Goal: Navigation & Orientation: Go to known website

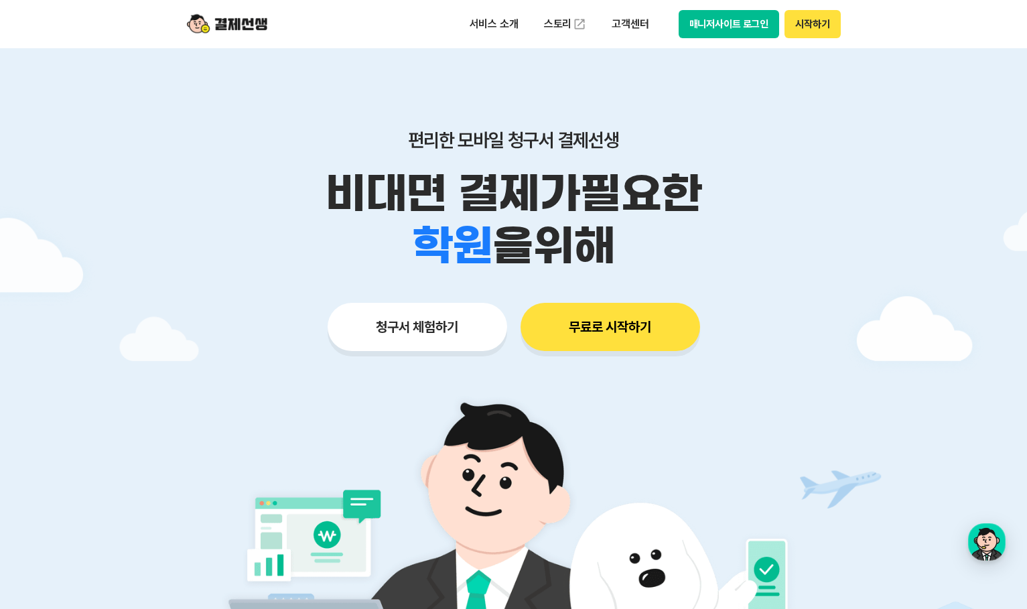
click at [608, 335] on button "무료로 시작하기" at bounding box center [611, 327] width 180 height 48
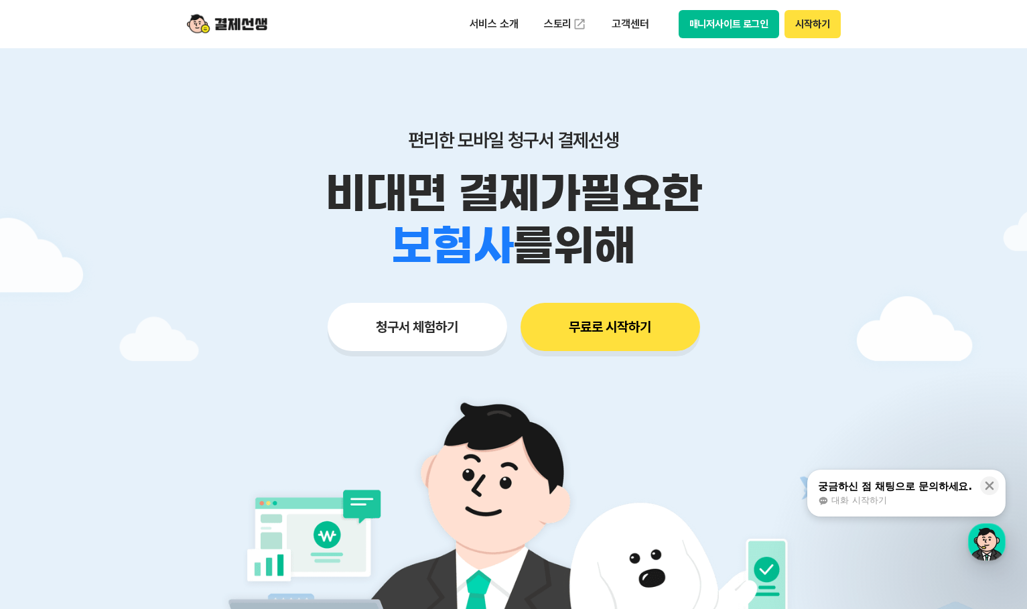
click at [738, 23] on button "매니저사이트 로그인" at bounding box center [729, 24] width 101 height 28
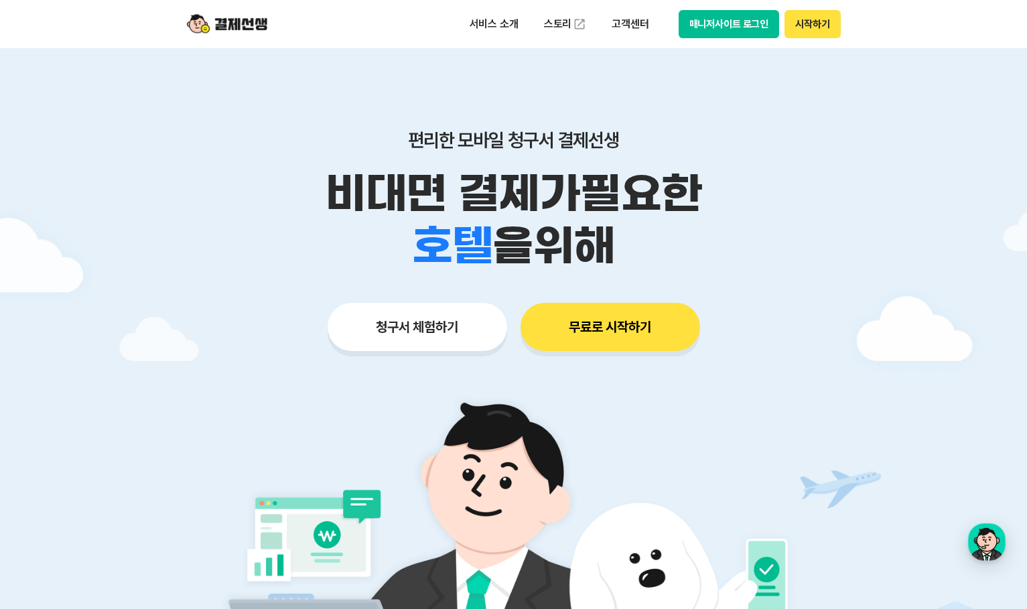
click at [726, 25] on button "매니저사이트 로그인" at bounding box center [729, 24] width 101 height 28
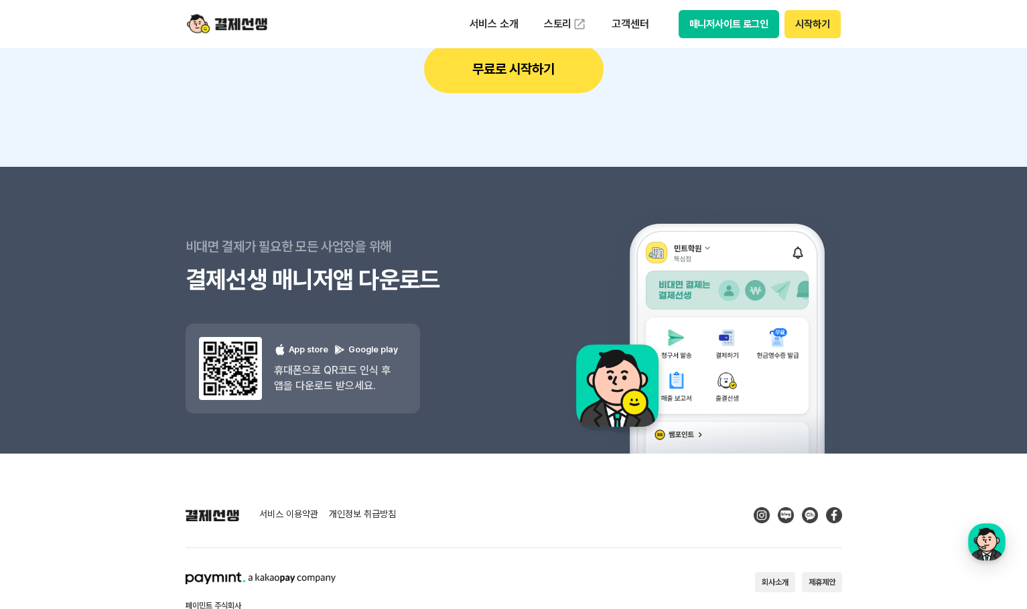
scroll to position [12005, 0]
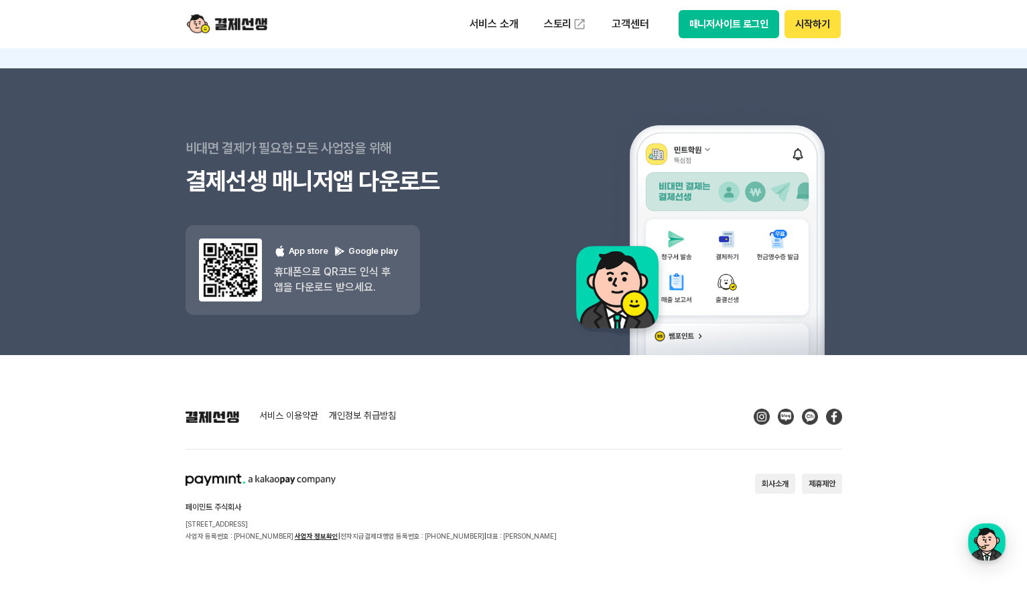
click at [498, 457] on div "서비스 이용약관 개인정보 취급방침 페이민트 주식회사 [STREET_ADDRESS] 사업자 등록번호 : [PHONE_NUMBER] 사업자 정보확…" at bounding box center [514, 475] width 657 height 133
click at [312, 538] on link "사업자 정보확인" at bounding box center [317, 536] width 44 height 8
